Goal: Information Seeking & Learning: Learn about a topic

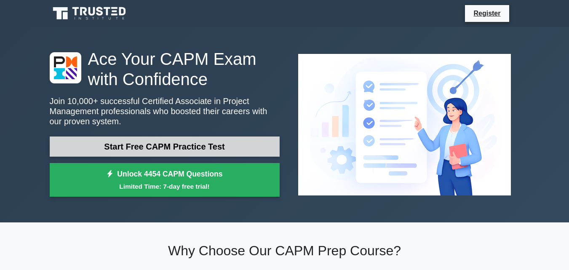
click at [168, 145] on link "Start Free CAPM Practice Test" at bounding box center [165, 147] width 230 height 20
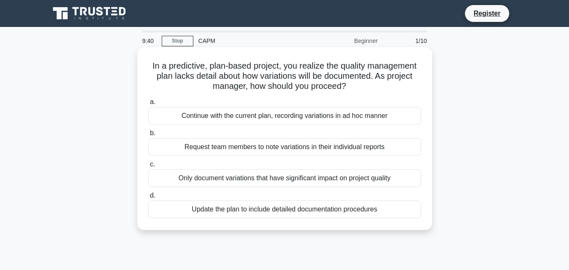
click at [290, 211] on div "Update the plan to include detailed documentation procedures" at bounding box center [284, 210] width 273 height 18
click at [148, 199] on input "d. Update the plan to include detailed documentation procedures" at bounding box center [148, 195] width 0 height 5
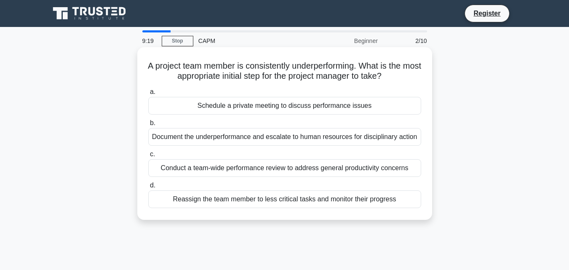
click at [288, 165] on div "Conduct a team-wide performance review to address general productivity concerns" at bounding box center [284, 168] width 273 height 18
click at [148, 157] on input "c. Conduct a team-wide performance review to address general productivity conce…" at bounding box center [148, 154] width 0 height 5
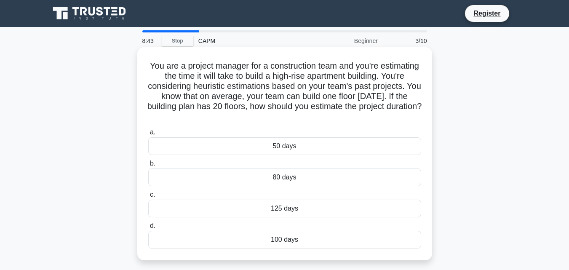
scroll to position [42, 0]
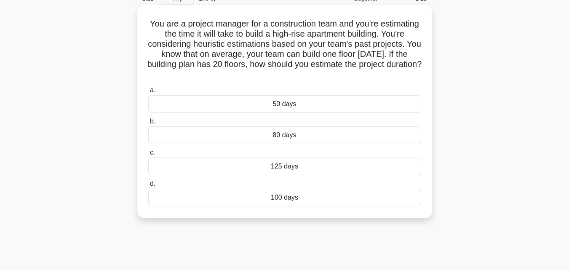
click at [289, 166] on div "125 days" at bounding box center [284, 167] width 273 height 18
click at [148, 156] on input "c. 125 days" at bounding box center [148, 152] width 0 height 5
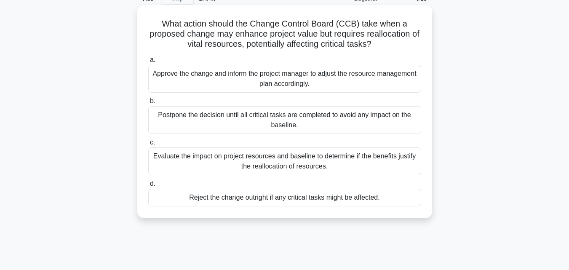
click at [226, 161] on div "Evaluate the impact on project resources and baseline to determine if the benef…" at bounding box center [284, 162] width 273 height 28
click at [148, 145] on input "c. Evaluate the impact on project resources and baseline to determine if the be…" at bounding box center [148, 142] width 0 height 5
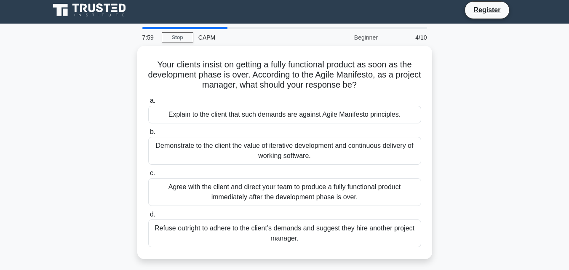
scroll to position [0, 0]
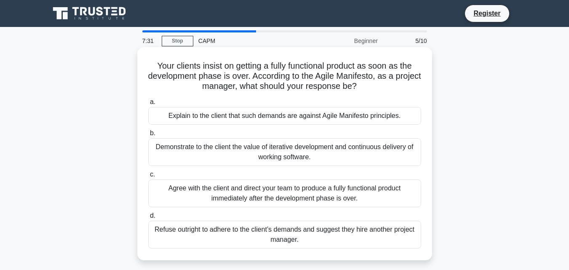
click at [292, 150] on div "Demonstrate to the client the value of iterative development and continuous del…" at bounding box center [284, 152] width 273 height 28
click at [148, 136] on input "b. Demonstrate to the client the value of iterative development and continuous …" at bounding box center [148, 133] width 0 height 5
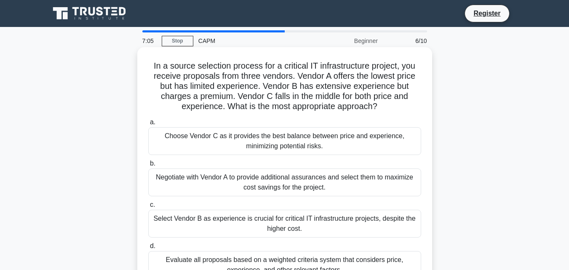
scroll to position [42, 0]
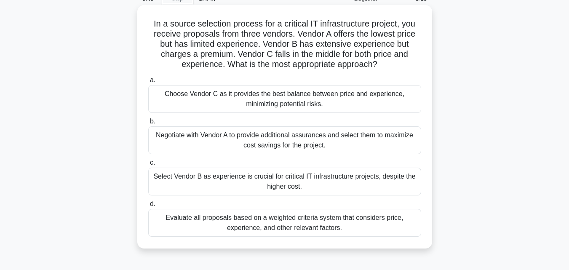
click at [324, 228] on div "Evaluate all proposals based on a weighted criteria system that considers price…" at bounding box center [284, 223] width 273 height 28
click at [148, 207] on input "d. Evaluate all proposals based on a weighted criteria system that considers pr…" at bounding box center [148, 203] width 0 height 5
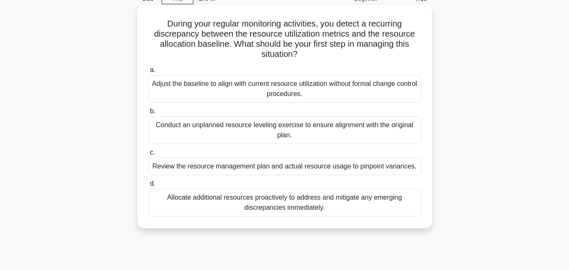
click at [306, 167] on div "Review the resource management plan and actual resource usage to pinpoint varia…" at bounding box center [284, 167] width 273 height 18
click at [148, 156] on input "c. Review the resource management plan and actual resource usage to pinpoint va…" at bounding box center [148, 152] width 0 height 5
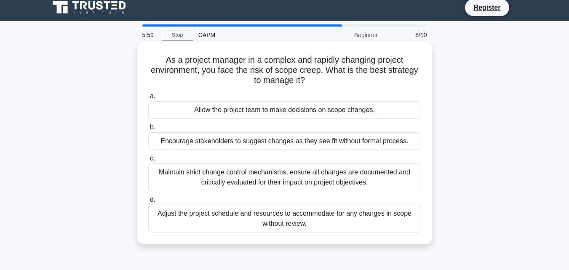
scroll to position [0, 0]
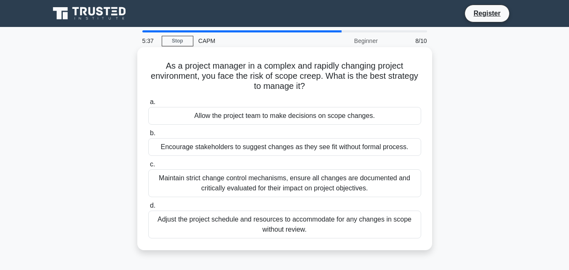
click at [262, 179] on div "Maintain strict change control mechanisms, ensure all changes are documented an…" at bounding box center [284, 183] width 273 height 28
click at [148, 167] on input "c. Maintain strict change control mechanisms, ensure all changes are documented…" at bounding box center [148, 164] width 0 height 5
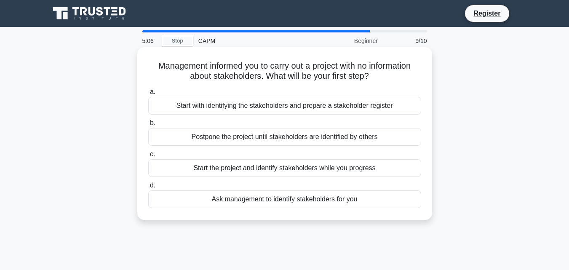
click at [288, 102] on div "Start with identifying the stakeholders and prepare a stakeholder register" at bounding box center [284, 106] width 273 height 18
click at [148, 95] on input "a. Start with identifying the stakeholders and prepare a stakeholder register" at bounding box center [148, 91] width 0 height 5
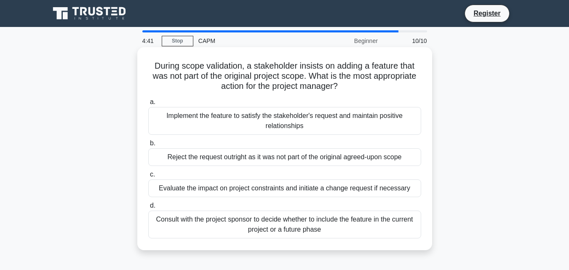
click at [304, 230] on div "Consult with the project sponsor to decide whether to include the feature in th…" at bounding box center [284, 225] width 273 height 28
click at [148, 209] on input "d. Consult with the project sponsor to decide whether to include the feature in…" at bounding box center [148, 205] width 0 height 5
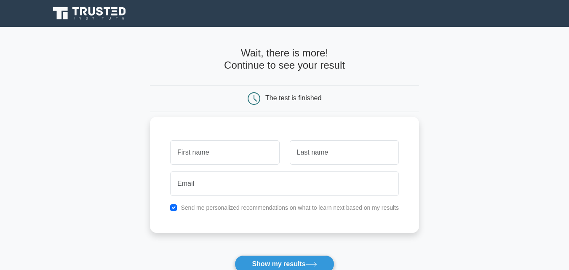
click at [240, 151] on input "text" at bounding box center [224, 152] width 109 height 24
type input "[PERSON_NAME]"
click at [334, 155] on input "text" at bounding box center [344, 152] width 109 height 24
type input "Vidal"
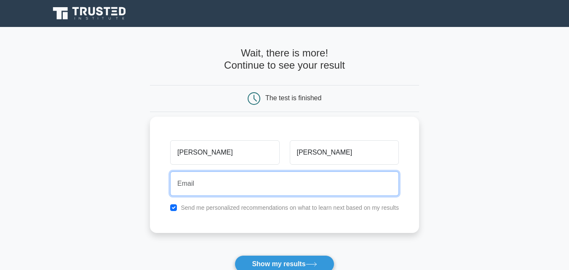
click at [237, 180] on input "email" at bounding box center [284, 184] width 229 height 24
type input "vidalloli@gmail.com"
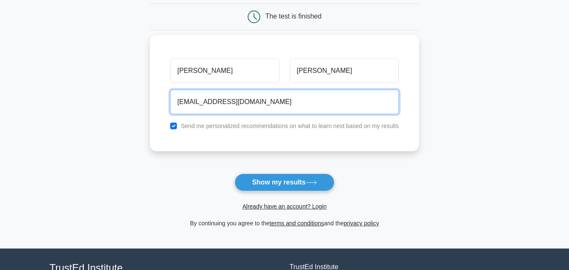
scroll to position [84, 0]
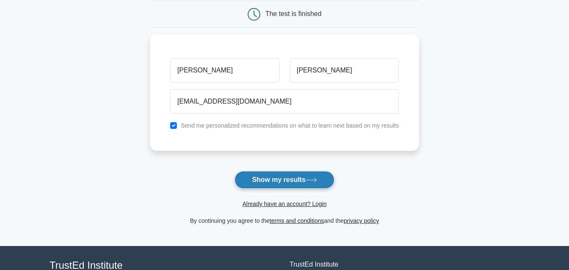
click at [267, 180] on button "Show my results" at bounding box center [284, 180] width 99 height 18
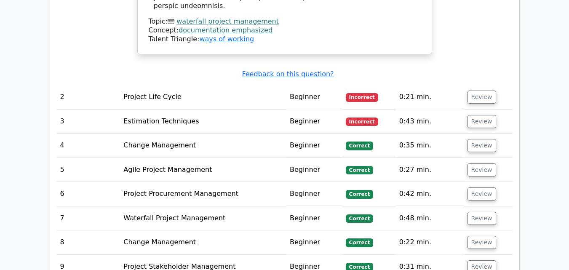
scroll to position [1138, 0]
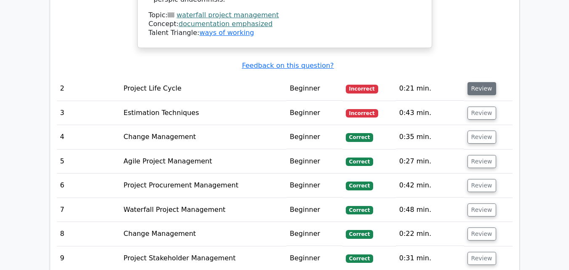
click at [484, 82] on button "Review" at bounding box center [482, 88] width 29 height 13
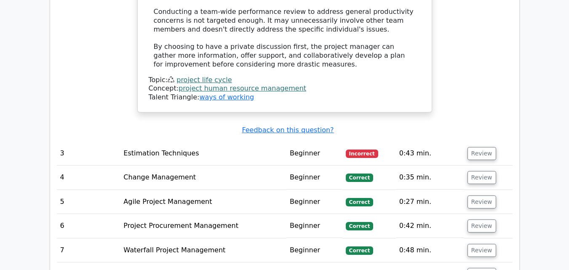
scroll to position [1644, 0]
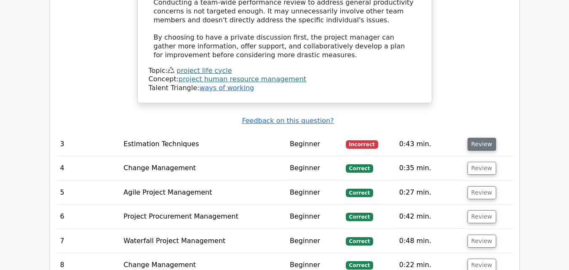
click at [474, 138] on button "Review" at bounding box center [482, 144] width 29 height 13
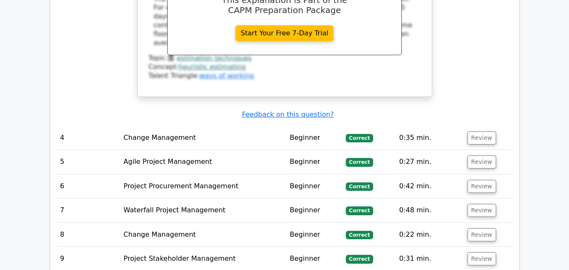
scroll to position [2065, 0]
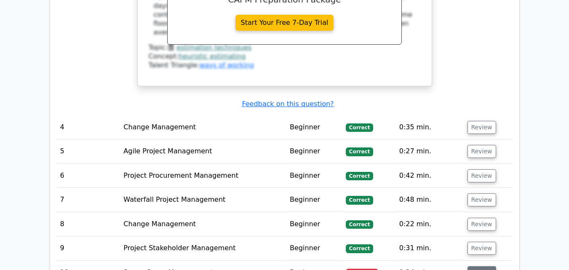
click at [483, 266] on button "Review" at bounding box center [482, 272] width 29 height 13
click at [475, 266] on button "Review" at bounding box center [482, 272] width 29 height 13
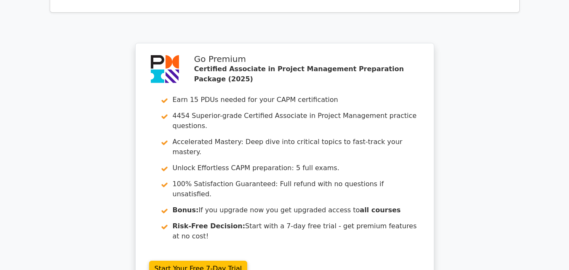
scroll to position [2210, 0]
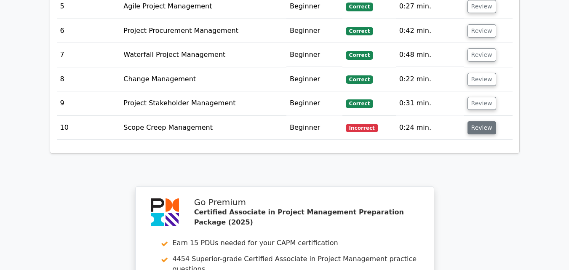
click at [480, 121] on button "Review" at bounding box center [482, 127] width 29 height 13
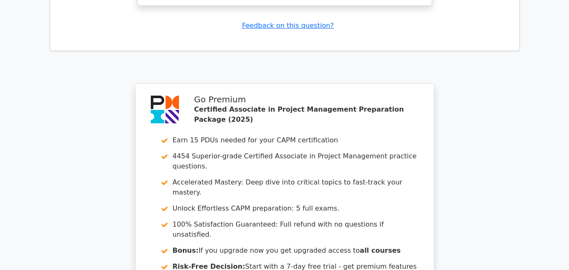
scroll to position [2940, 0]
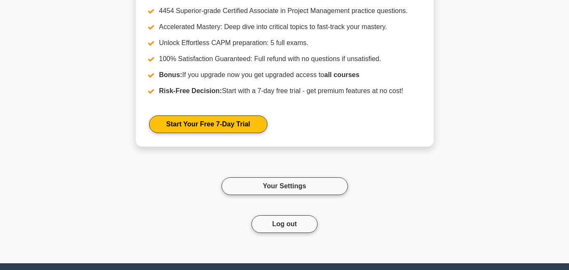
scroll to position [969, 0]
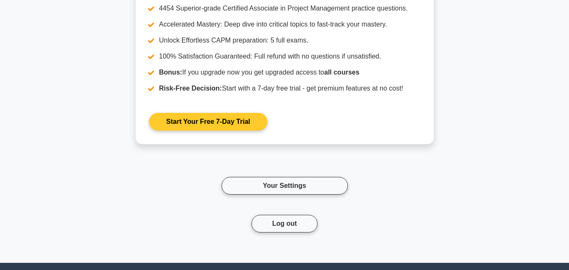
click at [202, 121] on link "Start Your Free 7-Day Trial" at bounding box center [208, 122] width 118 height 18
